Goal: Find specific page/section: Find specific page/section

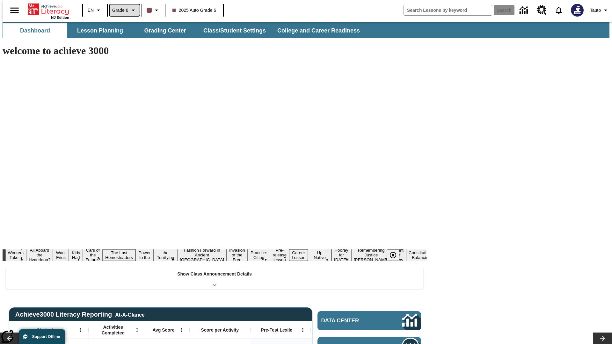
click at [122, 10] on span "Grade 6" at bounding box center [120, 10] width 16 height 7
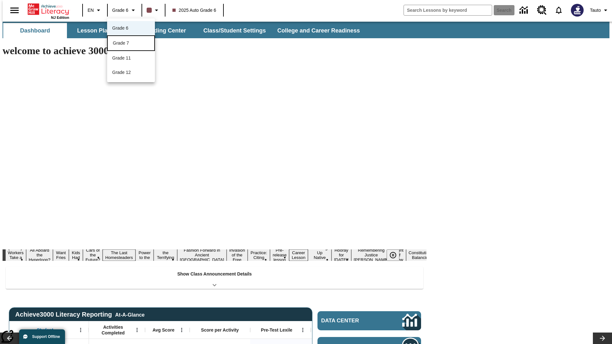
click at [129, 40] on div "Grade 7" at bounding box center [131, 43] width 36 height 7
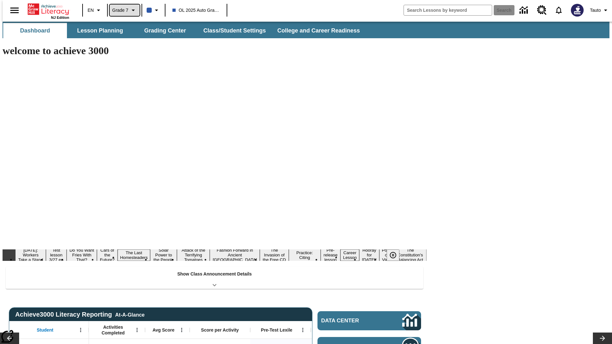
click at [122, 10] on span "Grade 7" at bounding box center [120, 10] width 16 height 7
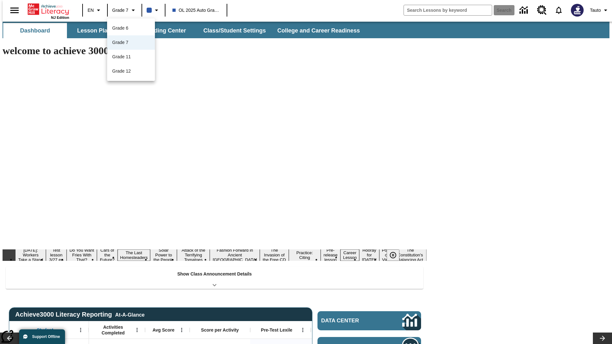
click at [306, 172] on div at bounding box center [306, 172] width 612 height 344
click at [98, 31] on button "Lesson Planning" at bounding box center [100, 30] width 64 height 15
